Goal: Task Accomplishment & Management: Manage account settings

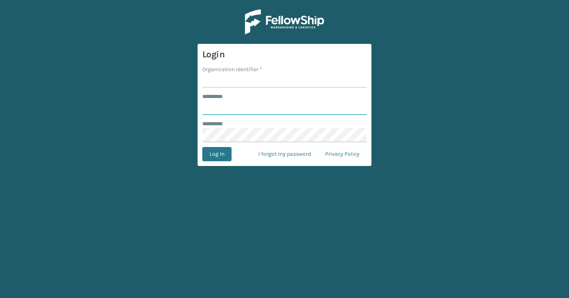
type input "*******"
click at [265, 81] on input "Organization Identifier *" at bounding box center [284, 80] width 164 height 14
type input "Brightech"
click at [224, 154] on button "Log In" at bounding box center [216, 154] width 29 height 14
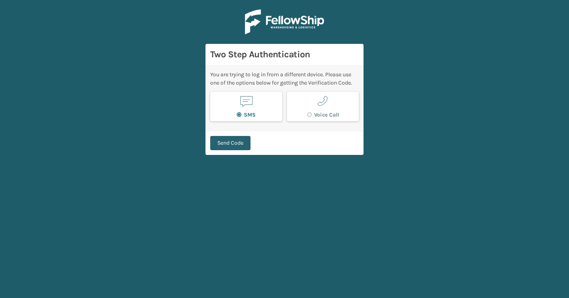
click at [235, 140] on button "Send Code" at bounding box center [230, 143] width 40 height 14
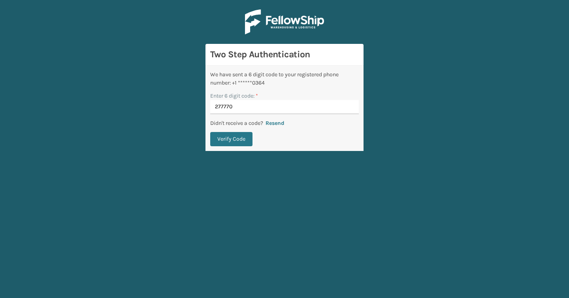
type input "277770"
click at [210, 132] on button "Verify Code" at bounding box center [231, 139] width 42 height 14
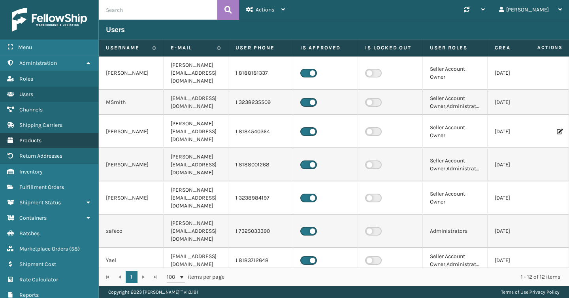
click at [48, 134] on link "Products" at bounding box center [49, 140] width 98 height 15
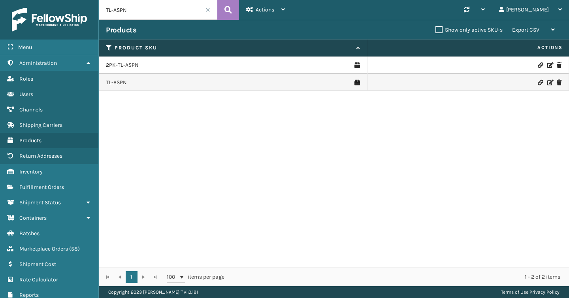
click at [210, 11] on input "TL-ASPN" at bounding box center [158, 10] width 118 height 20
click at [208, 10] on span at bounding box center [207, 10] width 5 height 5
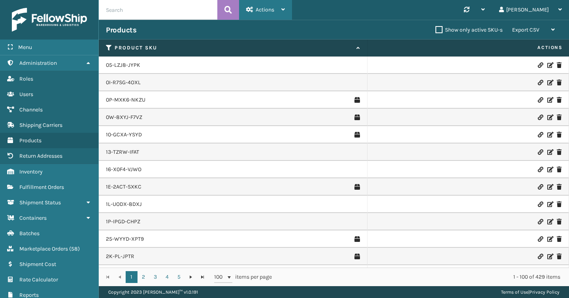
click at [280, 11] on div "Actions" at bounding box center [265, 10] width 39 height 20
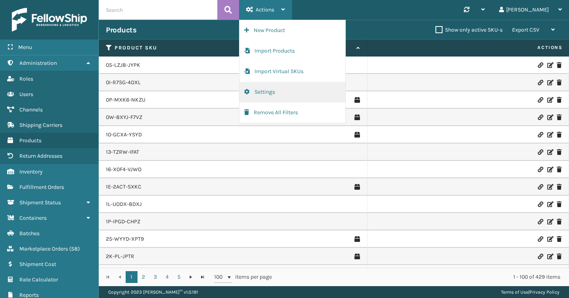
click at [265, 96] on button "Settings" at bounding box center [292, 92] width 106 height 21
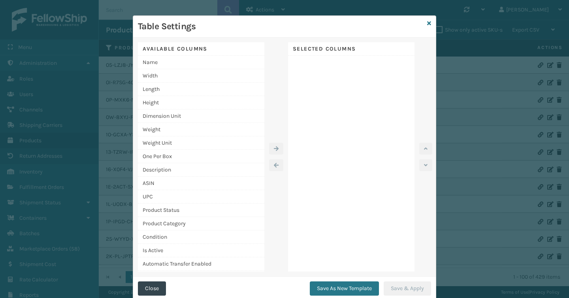
scroll to position [2, 0]
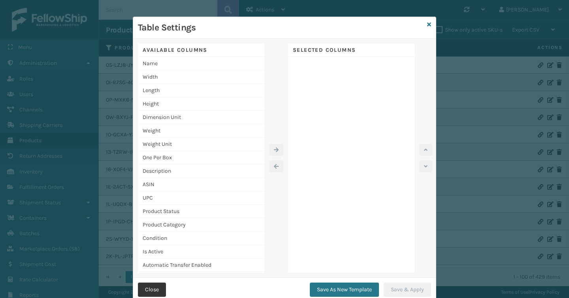
click at [155, 290] on button "Close" at bounding box center [152, 289] width 28 height 14
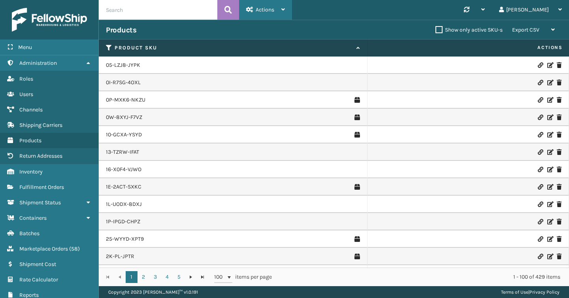
click at [255, 9] on div "Actions" at bounding box center [265, 10] width 39 height 20
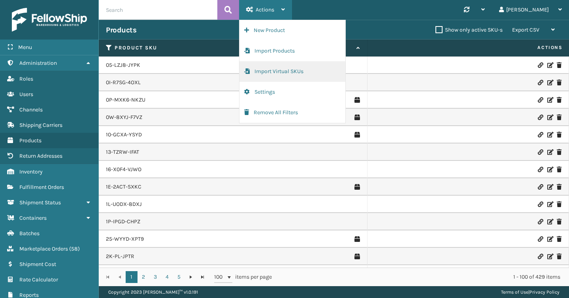
click at [255, 67] on button "Import Virtual SKUs" at bounding box center [292, 71] width 106 height 21
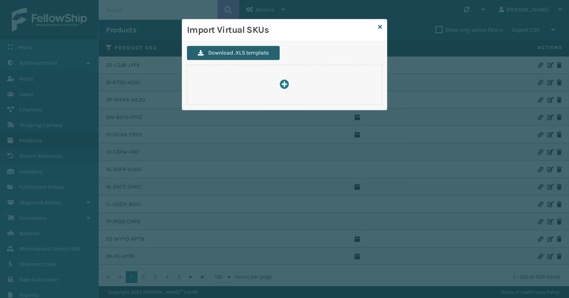
click at [251, 56] on button "Download .XLS template" at bounding box center [233, 53] width 93 height 14
click at [382, 26] on div "Import Virtual SKUs" at bounding box center [284, 30] width 205 height 22
click at [161, 6] on div "Import Virtual SKUs Download .XLS template" at bounding box center [284, 149] width 569 height 298
click at [379, 24] on icon at bounding box center [380, 27] width 4 height 6
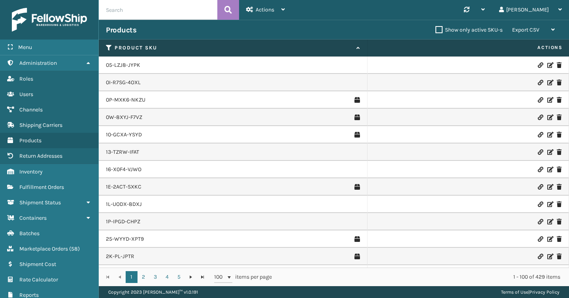
click at [176, 3] on input "text" at bounding box center [158, 10] width 118 height 20
paste input "AMB-2W-24-WW"
type input "AMB-2W-24-WW"
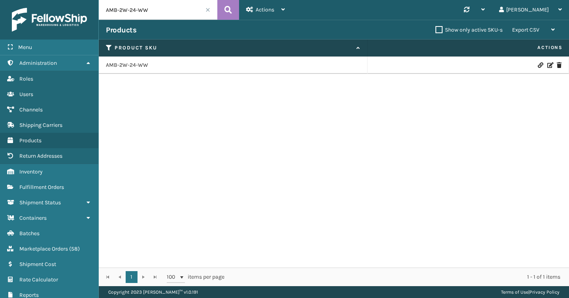
click at [548, 66] on icon at bounding box center [549, 65] width 5 height 6
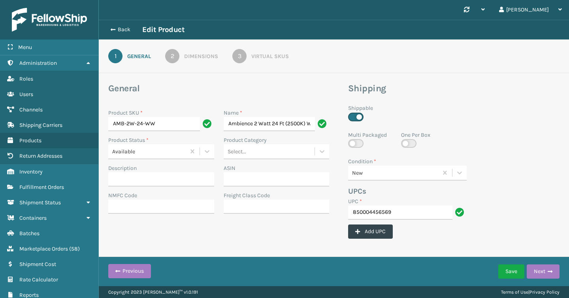
click at [273, 57] on div "Virtual SKUs" at bounding box center [270, 56] width 38 height 8
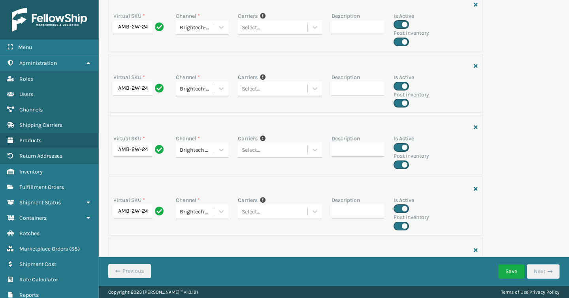
scroll to position [5, 0]
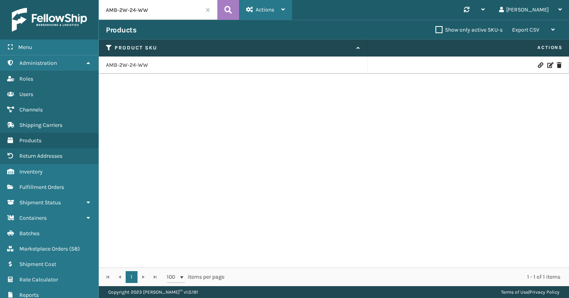
click at [274, 11] on span "Actions" at bounding box center [264, 9] width 19 height 7
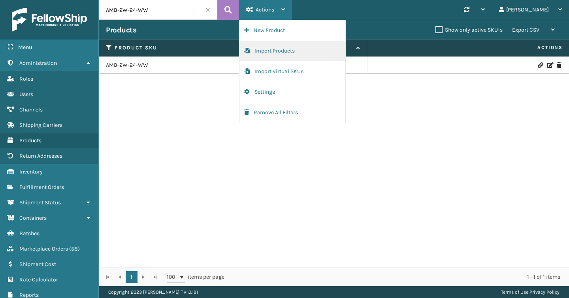
click at [287, 54] on button "Import Products" at bounding box center [292, 51] width 106 height 21
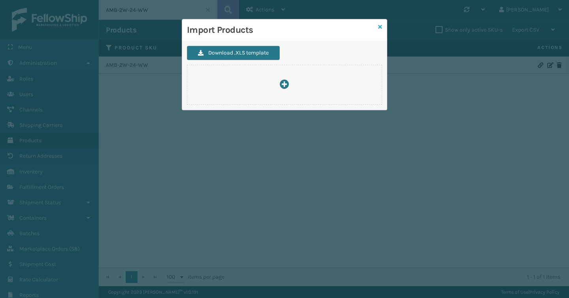
click at [379, 27] on icon at bounding box center [380, 27] width 4 height 6
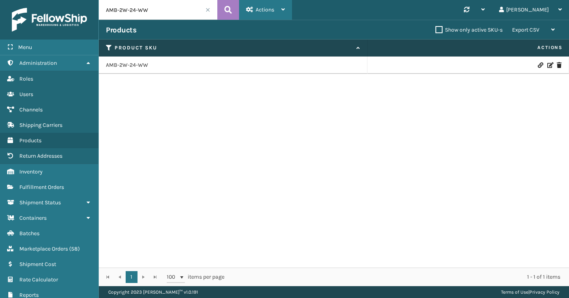
click at [276, 9] on div "Actions" at bounding box center [265, 10] width 39 height 20
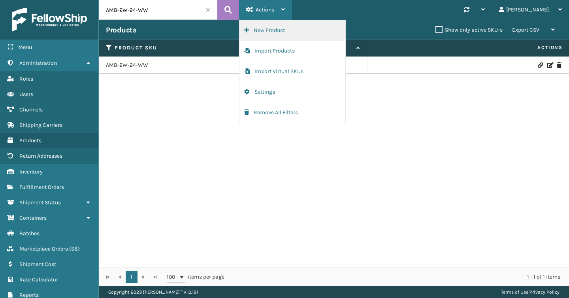
click at [276, 29] on button "New Product" at bounding box center [292, 30] width 106 height 21
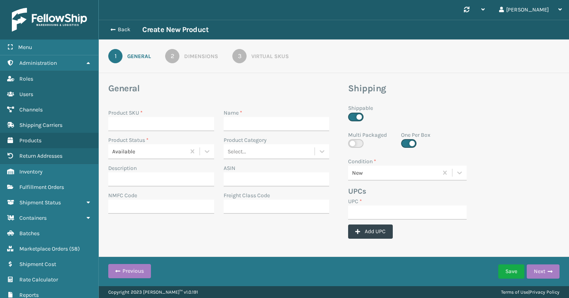
click at [266, 53] on div "Virtual SKUs" at bounding box center [270, 56] width 38 height 8
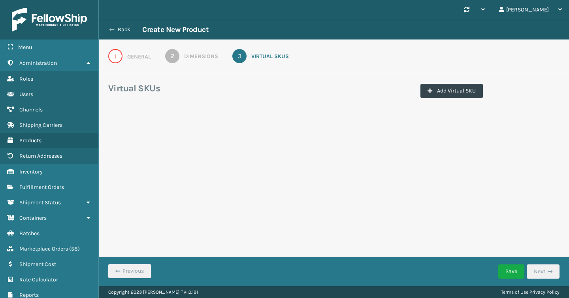
click at [120, 32] on button "Back" at bounding box center [124, 29] width 36 height 7
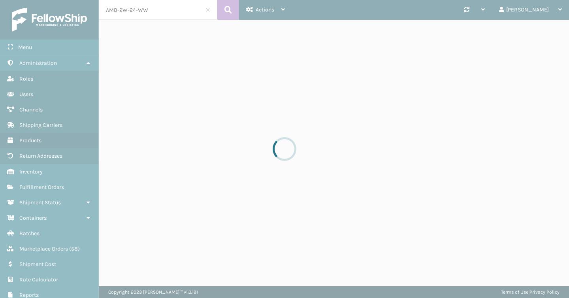
click at [120, 31] on div at bounding box center [284, 149] width 569 height 298
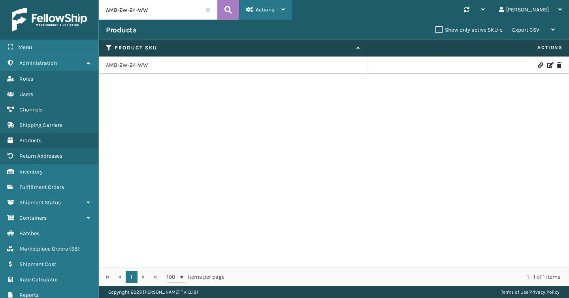
click at [258, 16] on div "Actions" at bounding box center [265, 10] width 39 height 20
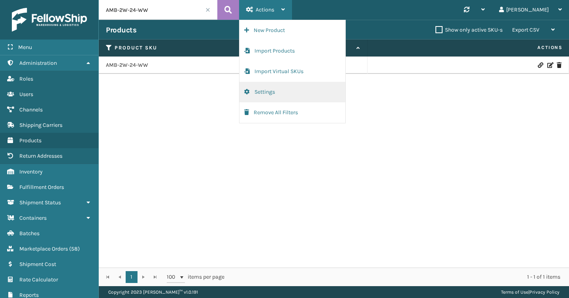
click at [266, 95] on button "Settings" at bounding box center [292, 92] width 106 height 21
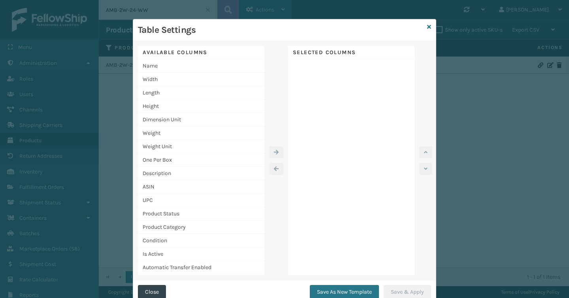
scroll to position [6, 0]
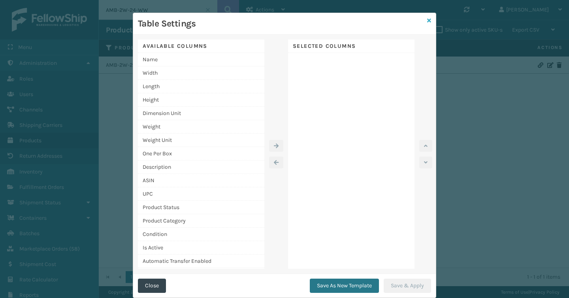
click at [427, 19] on icon at bounding box center [429, 21] width 4 height 6
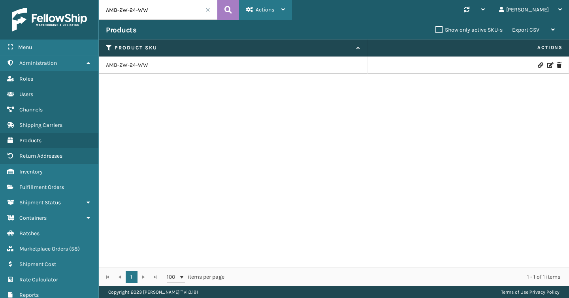
click at [275, 4] on div "Actions" at bounding box center [265, 10] width 39 height 20
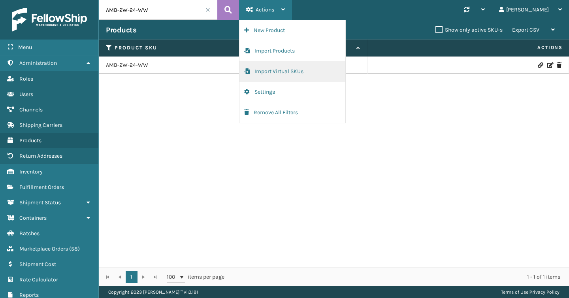
click at [274, 68] on button "Import Virtual SKUs" at bounding box center [292, 71] width 106 height 21
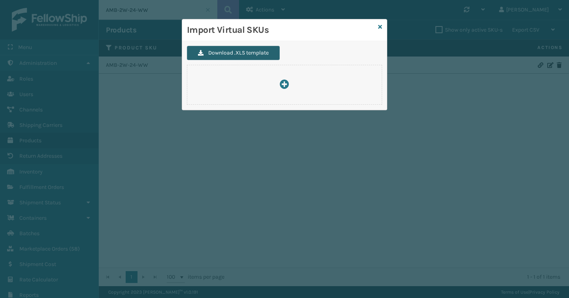
click at [270, 58] on button "Download .XLS template" at bounding box center [233, 53] width 93 height 14
